Goal: Task Accomplishment & Management: Complete application form

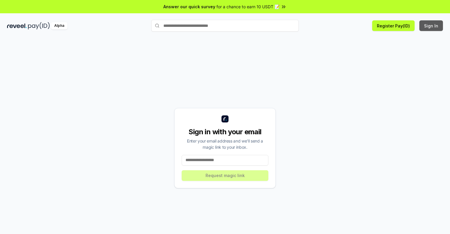
click at [431, 26] on button "Sign In" at bounding box center [431, 25] width 24 height 11
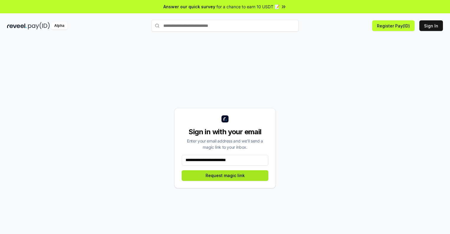
type input "**********"
click at [225, 175] on button "Request magic link" at bounding box center [225, 175] width 87 height 11
